Goal: Transaction & Acquisition: Purchase product/service

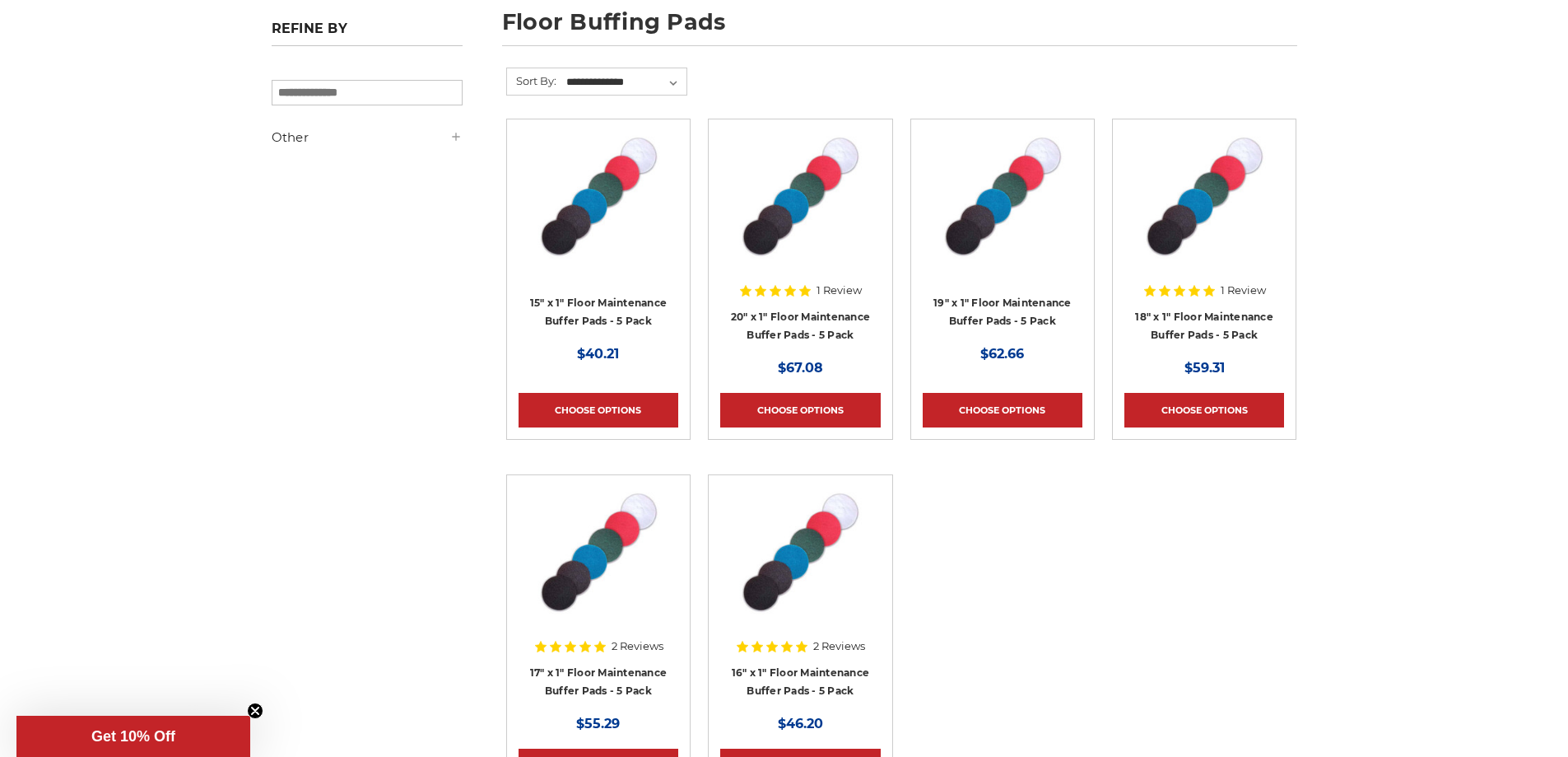
scroll to position [412, 0]
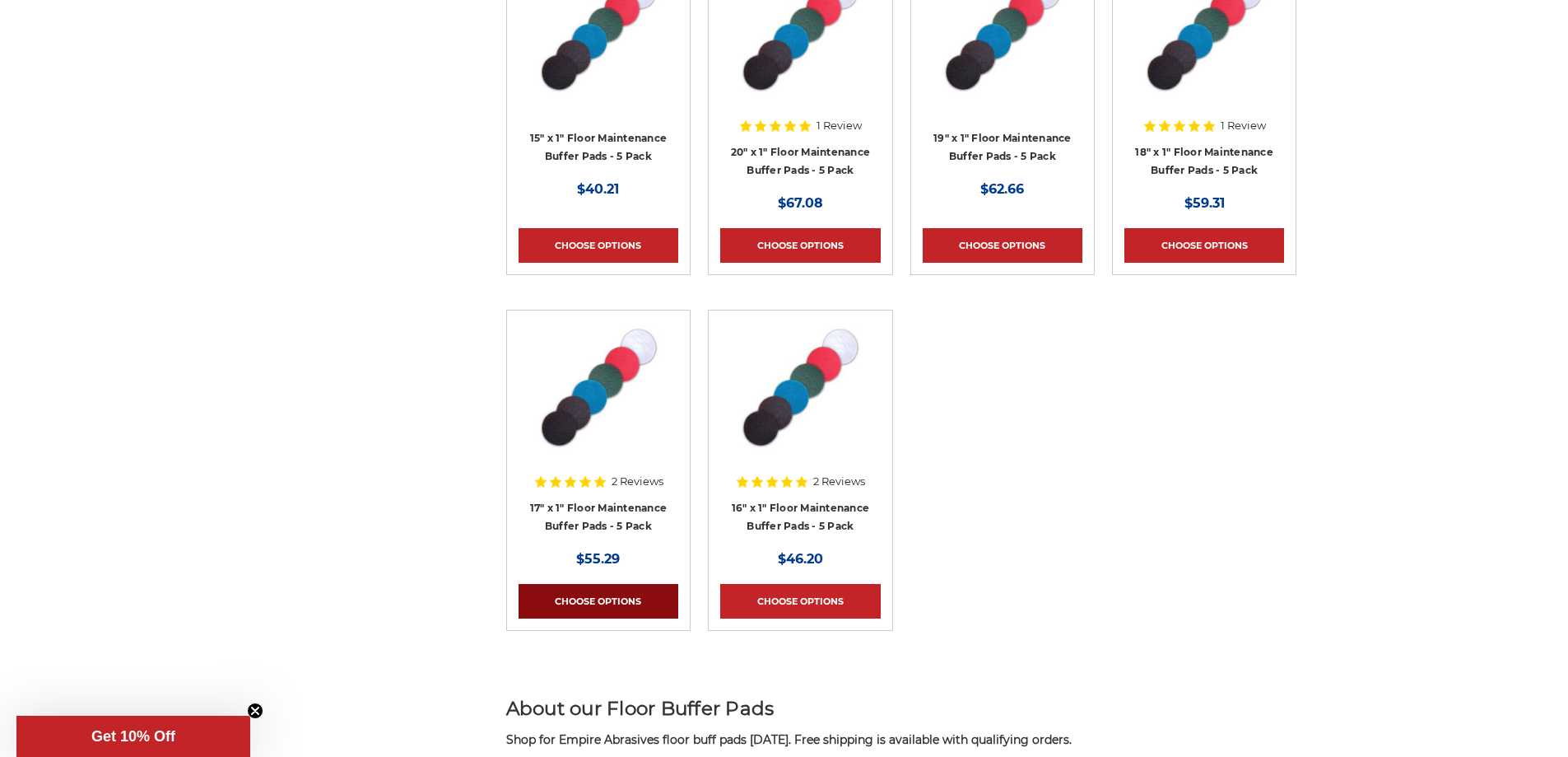
click at [609, 601] on link "Choose Options" at bounding box center [598, 601] width 159 height 35
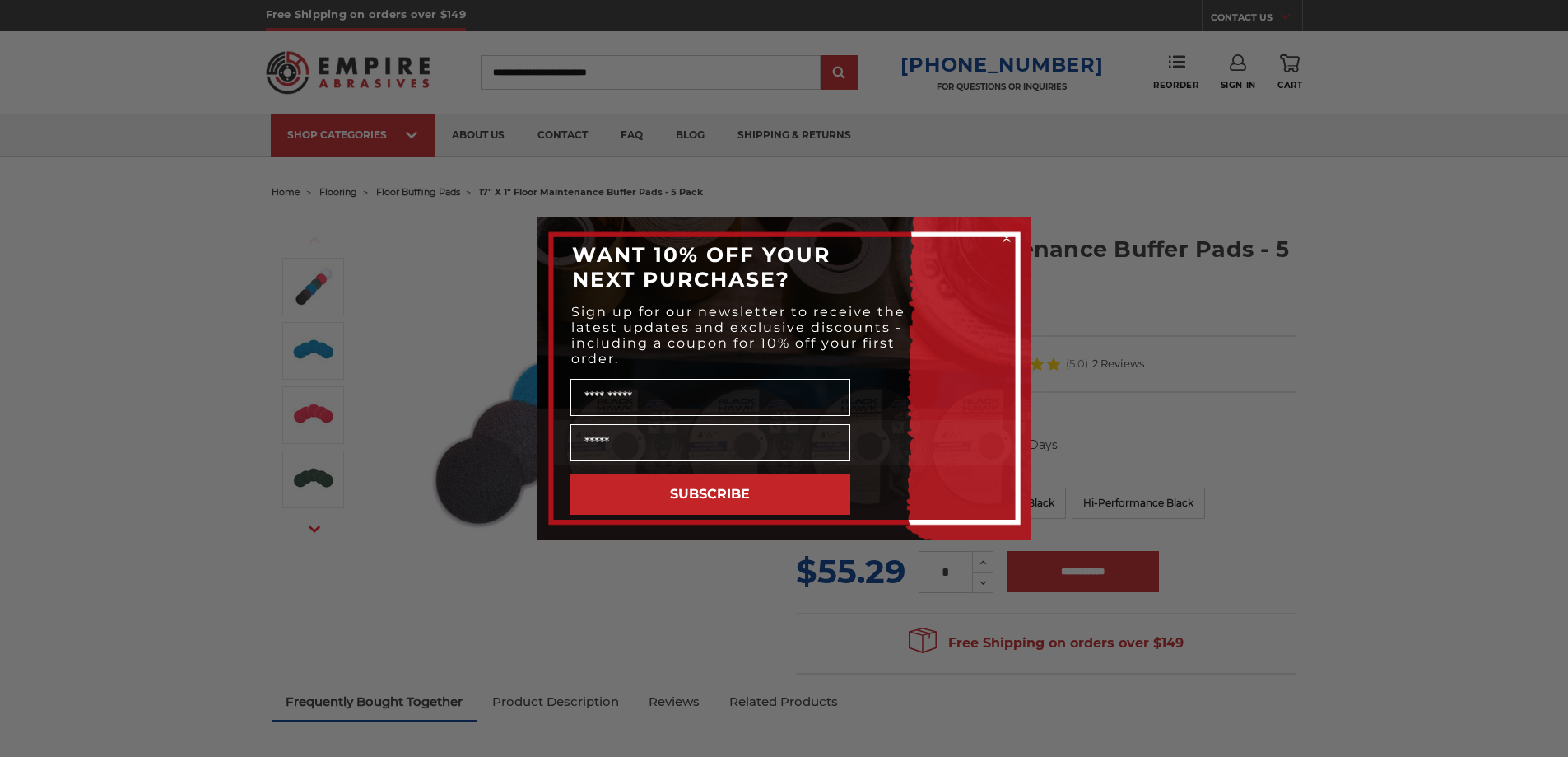
click at [1009, 236] on icon "Close dialog" at bounding box center [1006, 238] width 7 height 7
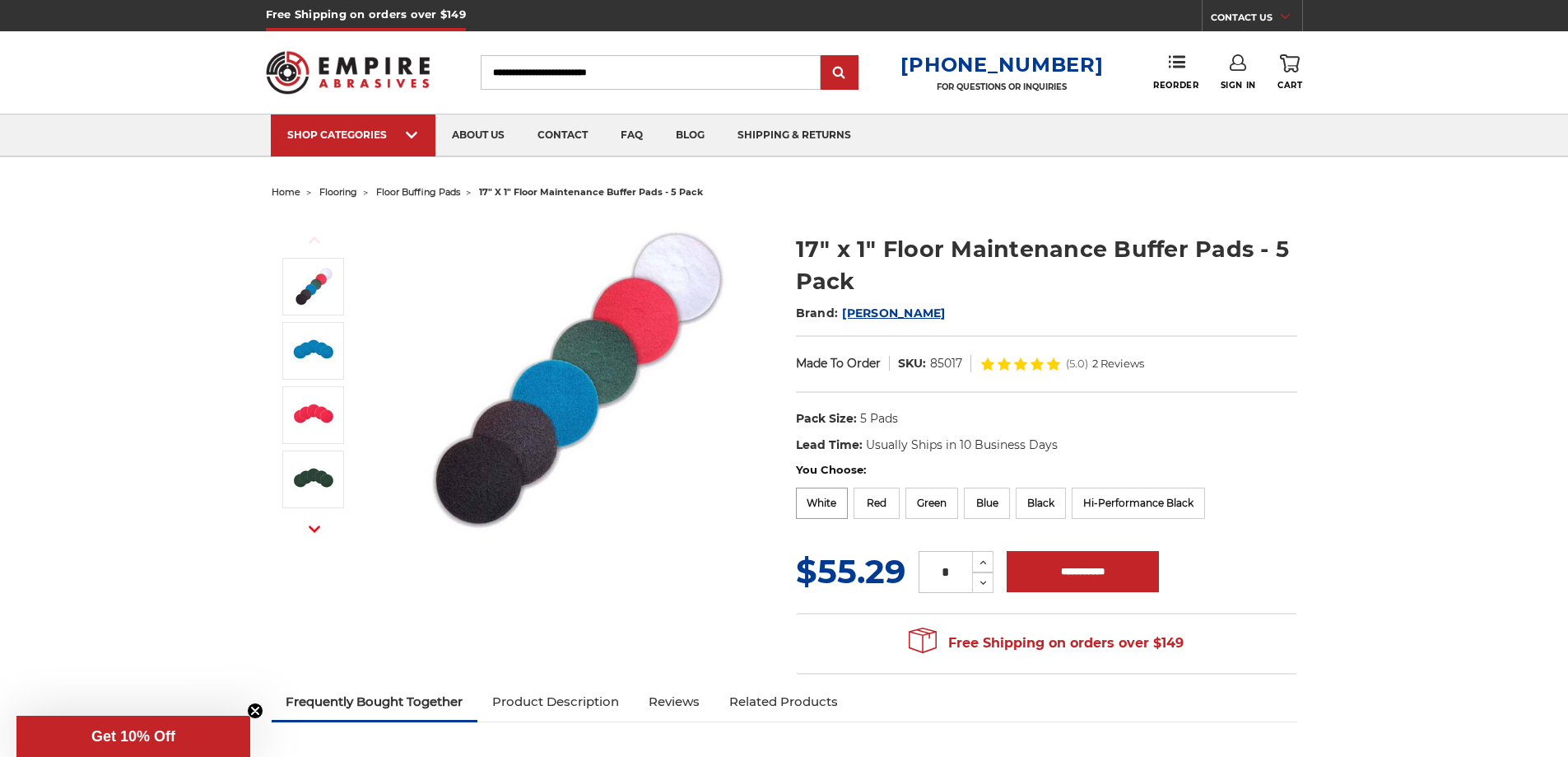
click at [819, 501] on label "White" at bounding box center [821, 503] width 52 height 32
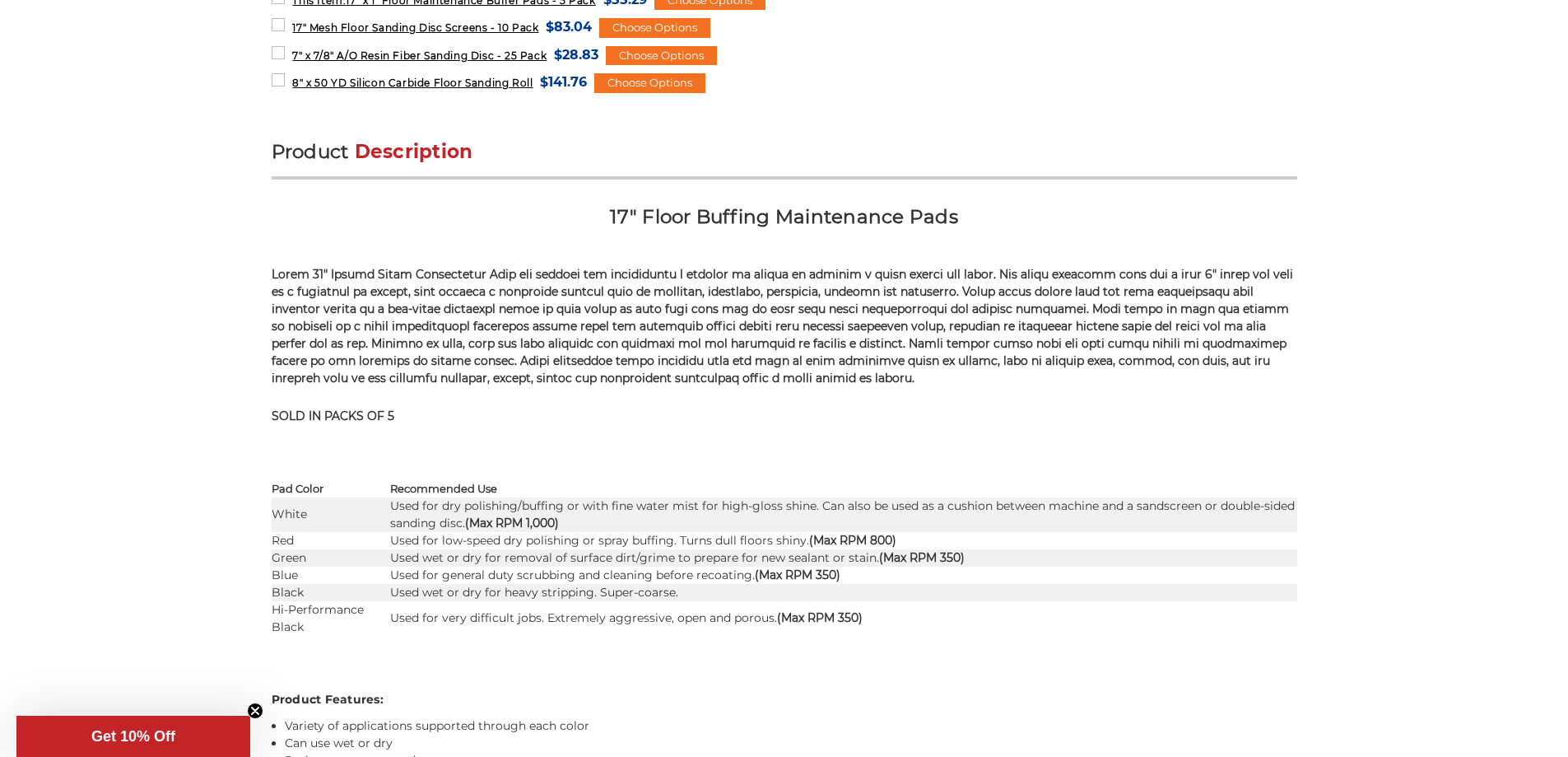
scroll to position [576, 0]
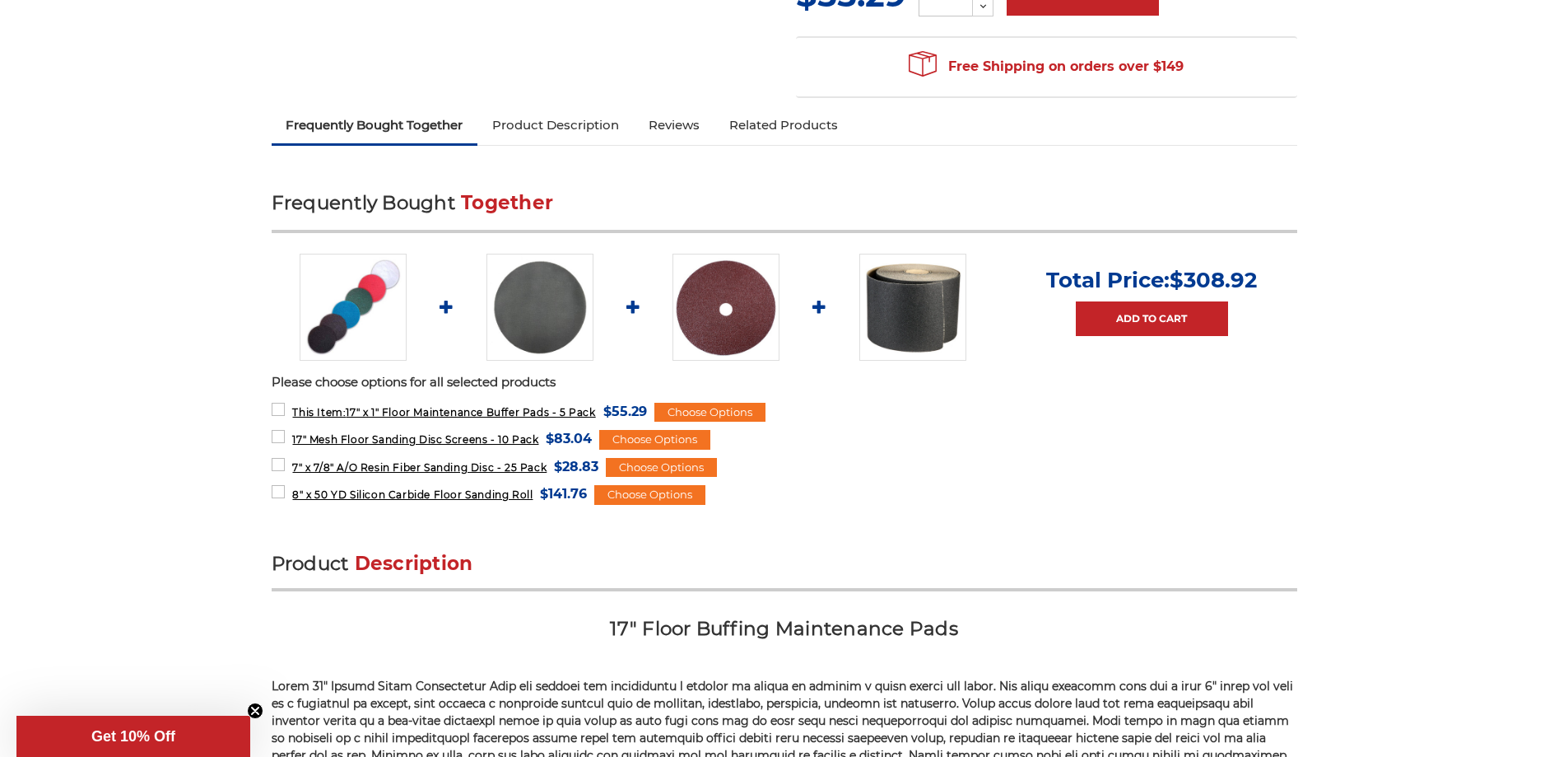
click at [572, 122] on link "Product Description" at bounding box center [555, 125] width 156 height 37
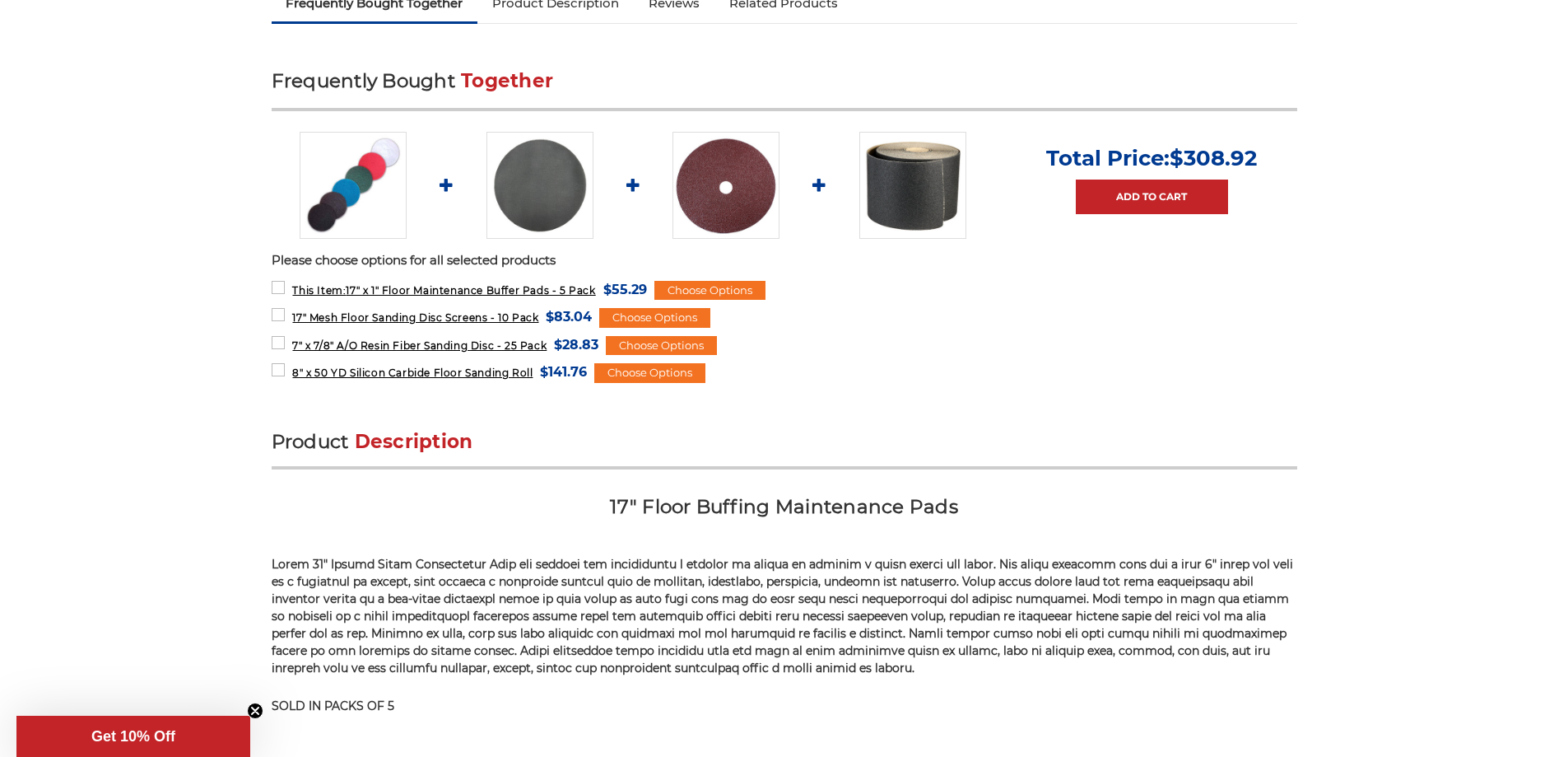
scroll to position [616, 0]
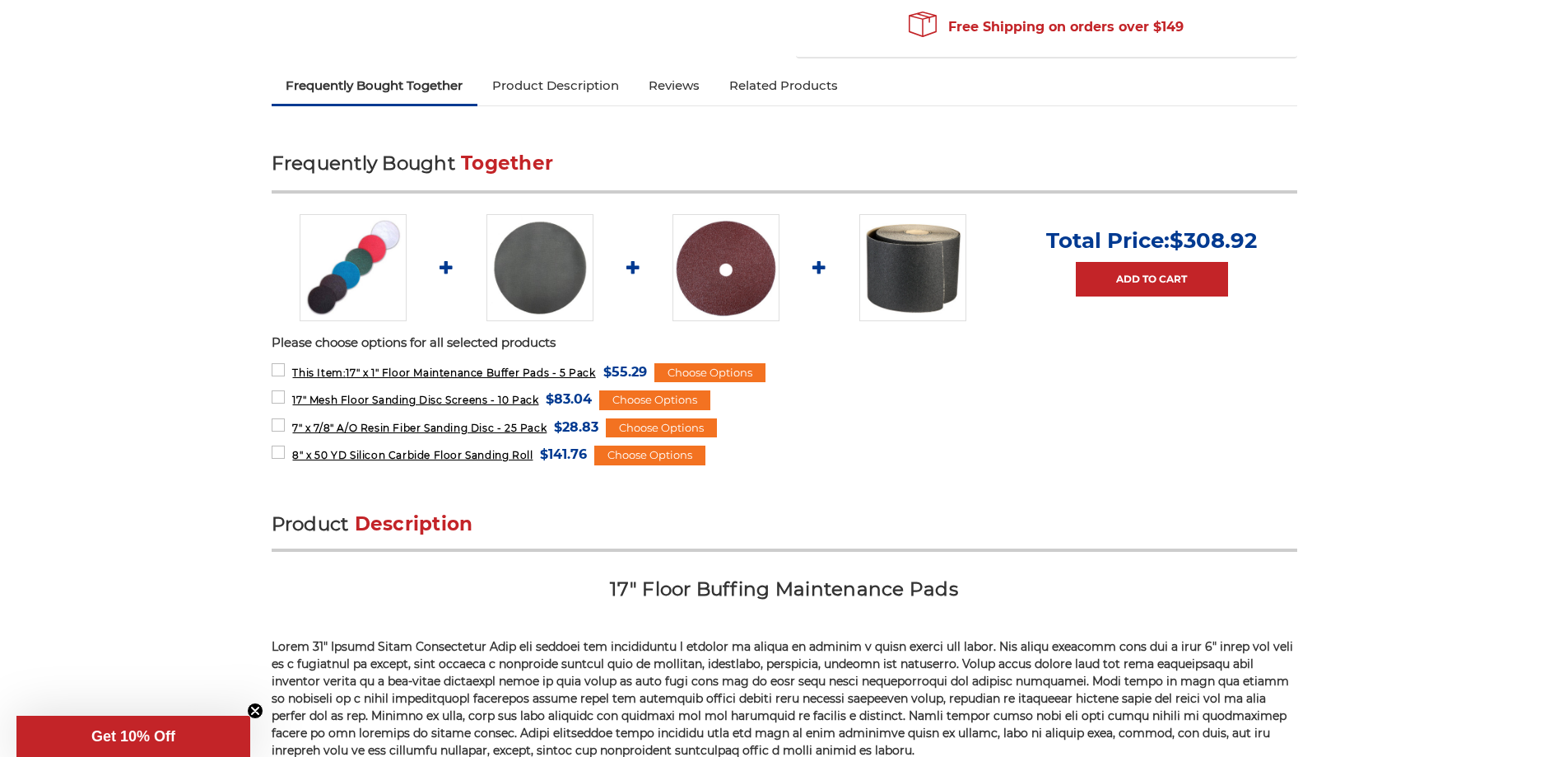
click at [680, 79] on link "Reviews" at bounding box center [674, 85] width 80 height 37
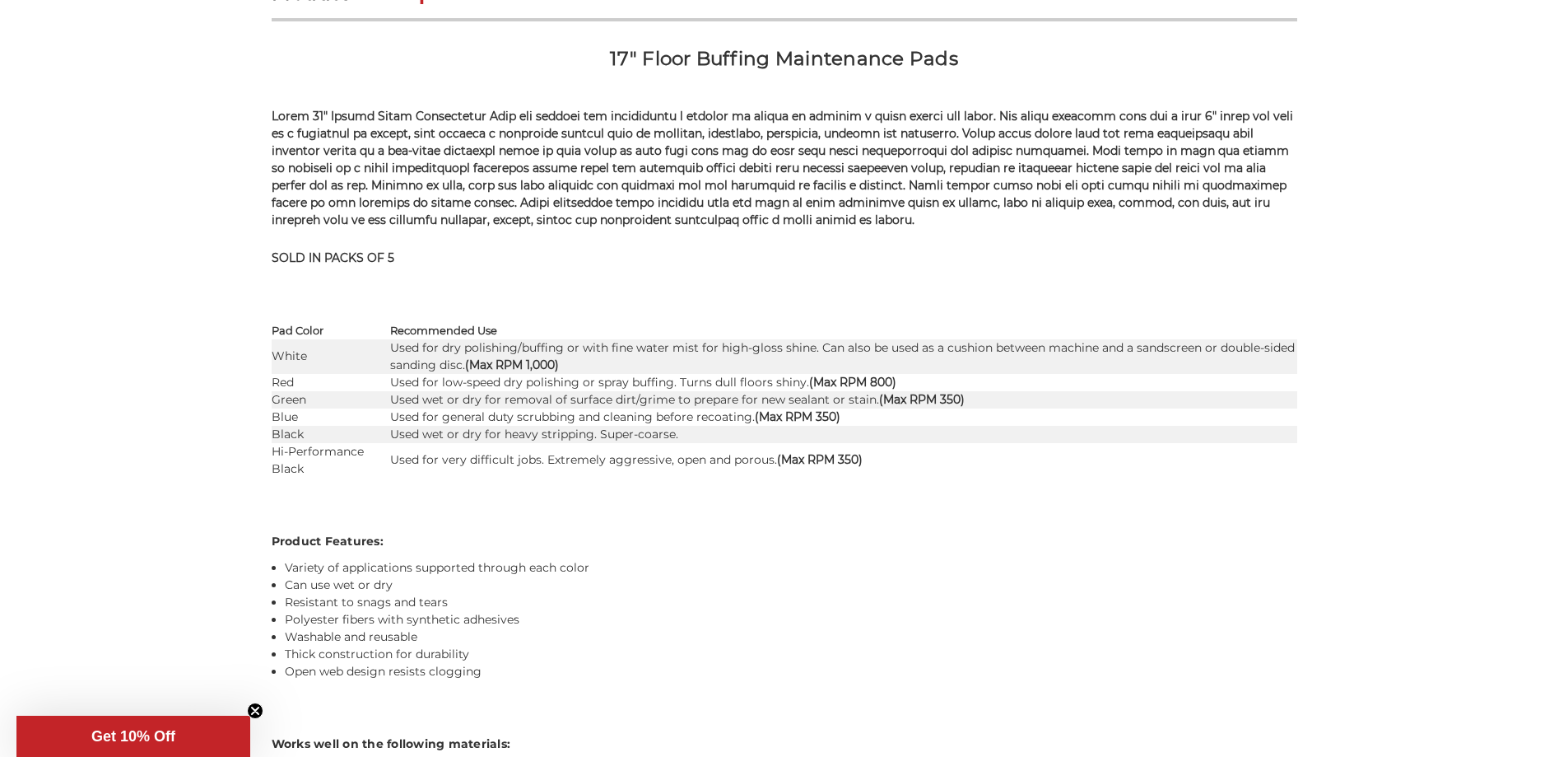
scroll to position [569, 0]
